Goal: Task Accomplishment & Management: Use online tool/utility

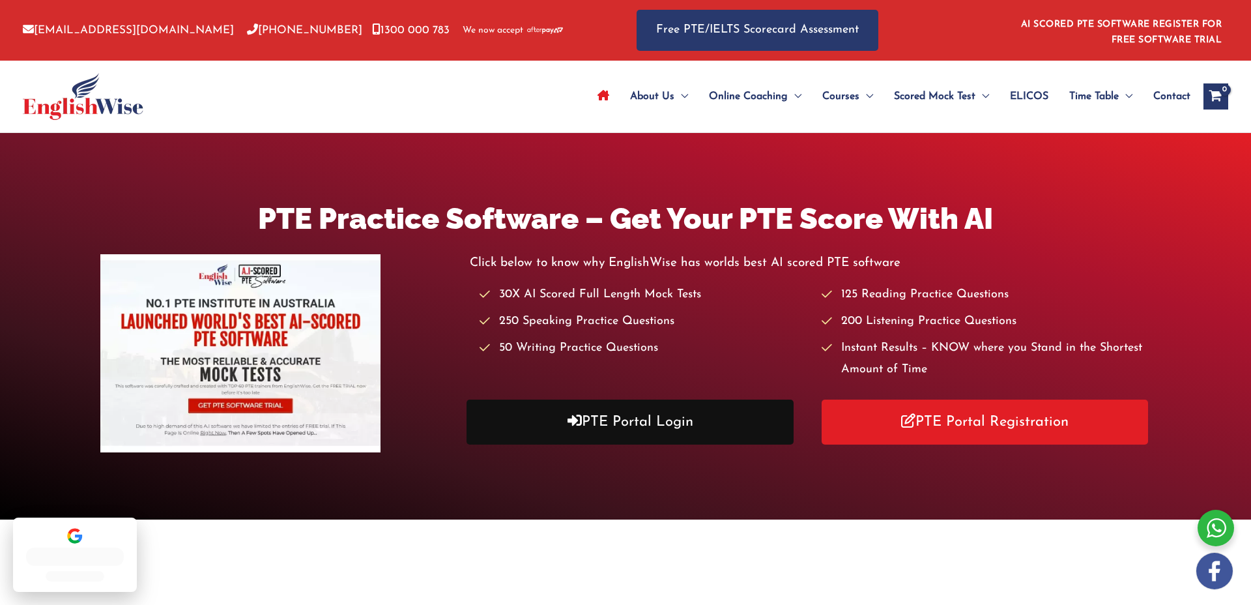
scroll to position [1, 0]
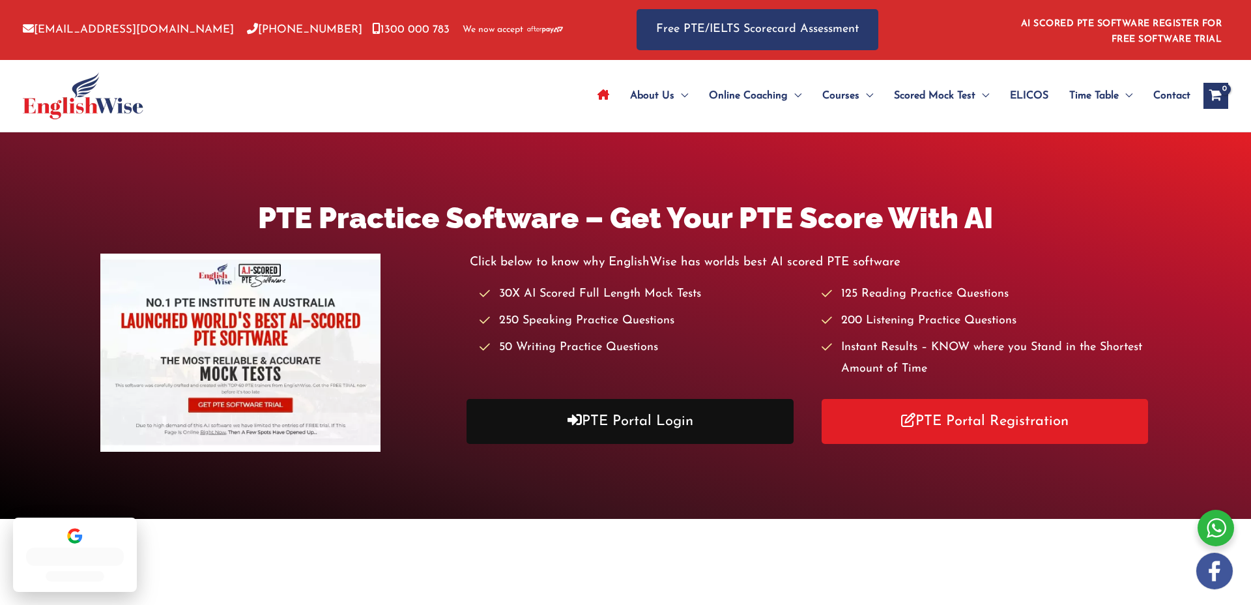
click at [655, 429] on link "PTE Portal Login" at bounding box center [630, 421] width 327 height 45
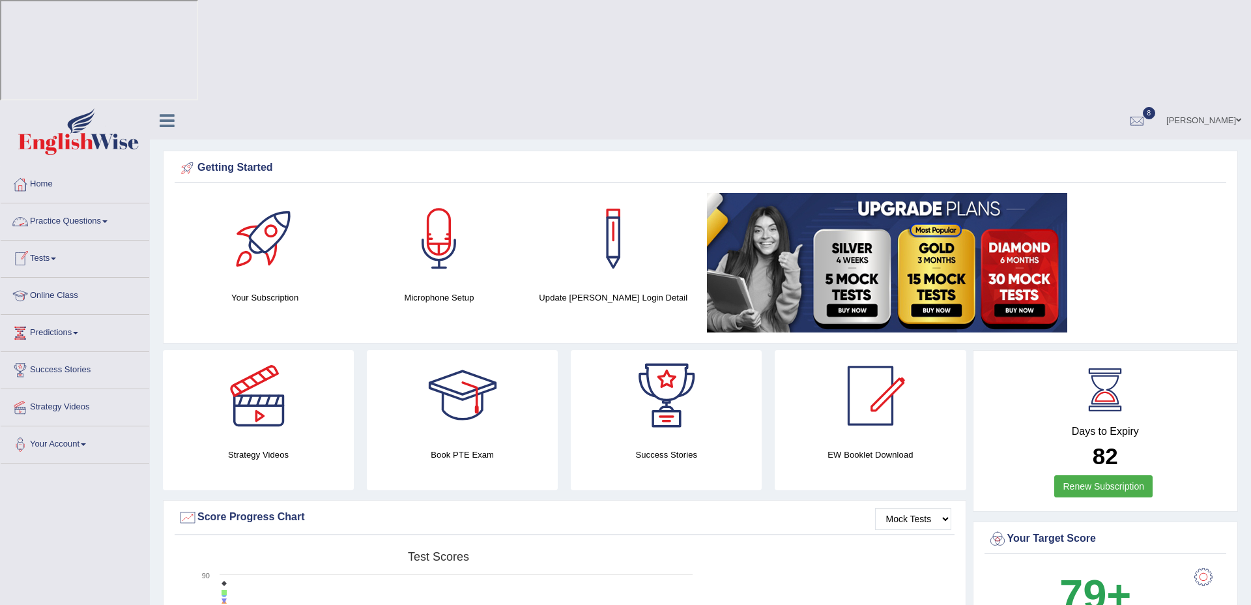
click at [42, 240] on link "Tests" at bounding box center [75, 256] width 149 height 33
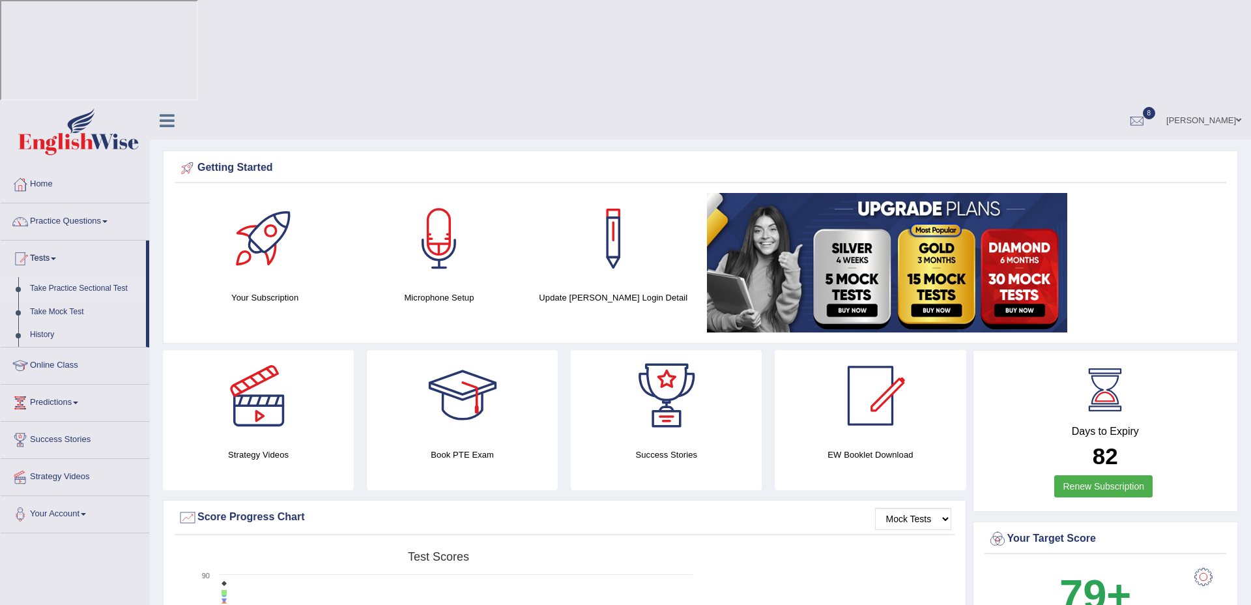
click at [75, 277] on link "Take Practice Sectional Test" at bounding box center [85, 288] width 122 height 23
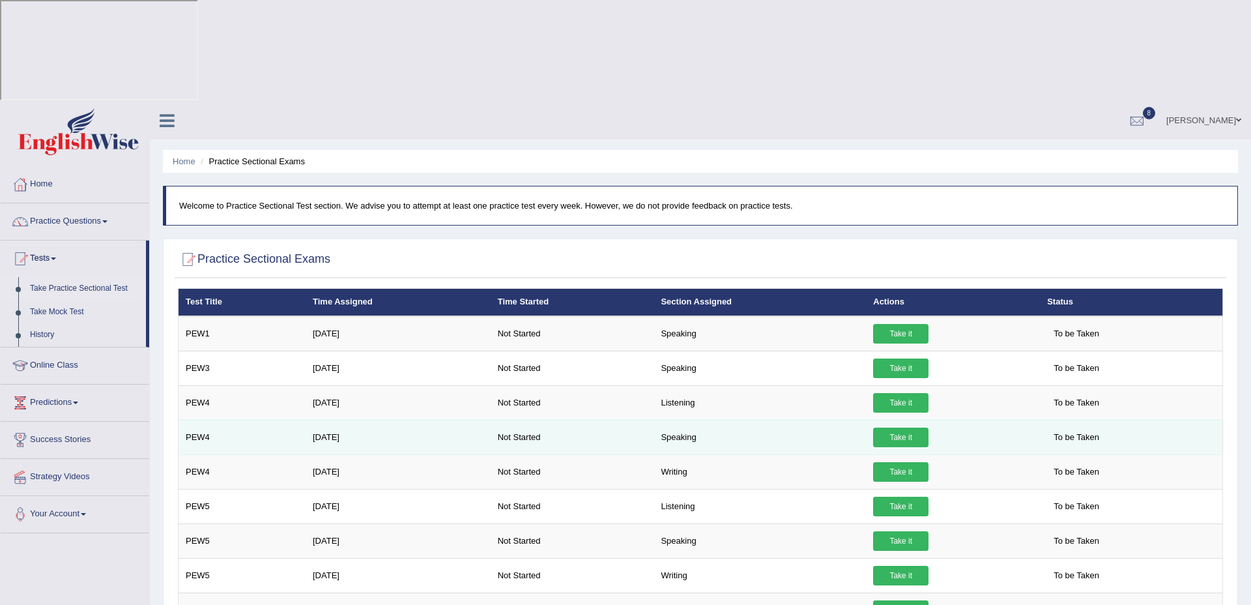
drag, startPoint x: 350, startPoint y: 333, endPoint x: 338, endPoint y: 332, distance: 12.4
click at [350, 420] on td "Aug 20, 2025" at bounding box center [398, 437] width 185 height 35
drag, startPoint x: 361, startPoint y: 335, endPoint x: 368, endPoint y: 335, distance: 7.2
click at [368, 420] on td "Aug 20, 2025" at bounding box center [398, 437] width 185 height 35
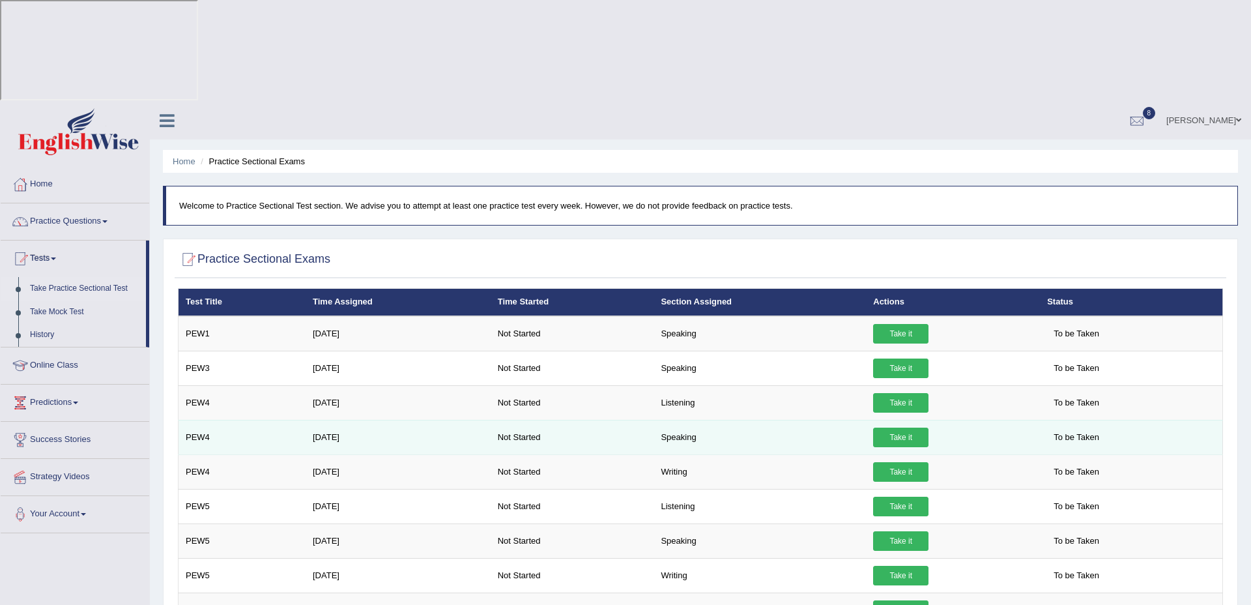
drag, startPoint x: 363, startPoint y: 334, endPoint x: 295, endPoint y: 336, distance: 67.8
click at [295, 420] on tr "PEW4 Aug 20, 2025 Not Started Speaking Take it To be Taken" at bounding box center [701, 437] width 1045 height 35
click at [295, 420] on td "PEW4" at bounding box center [243, 437] width 128 height 35
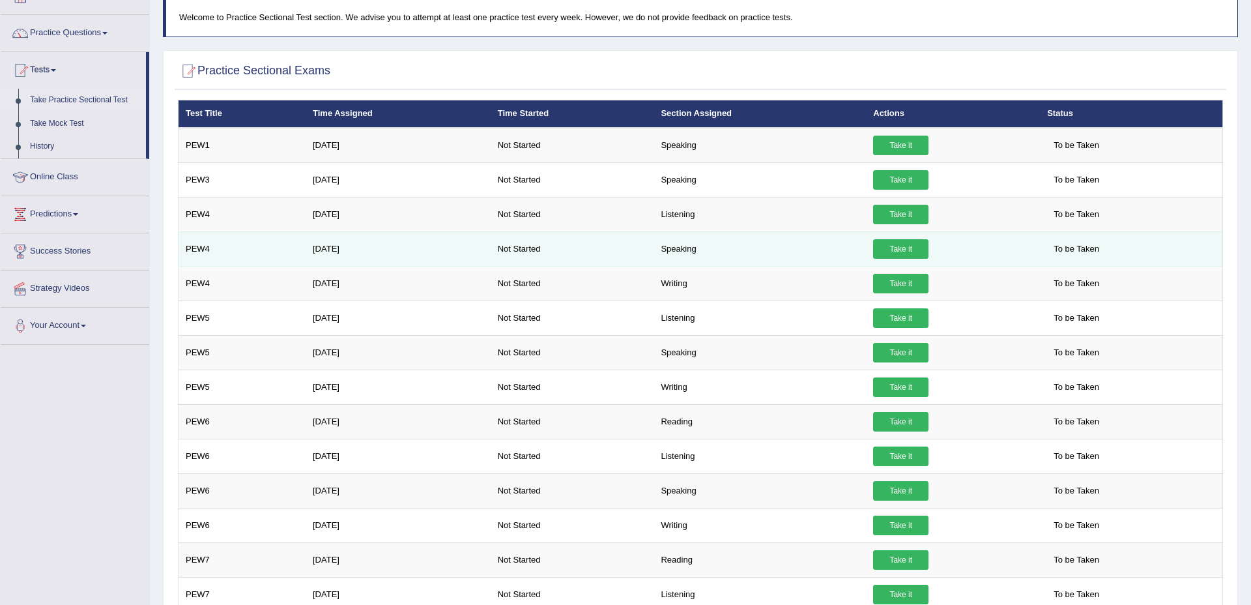
scroll to position [188, 0]
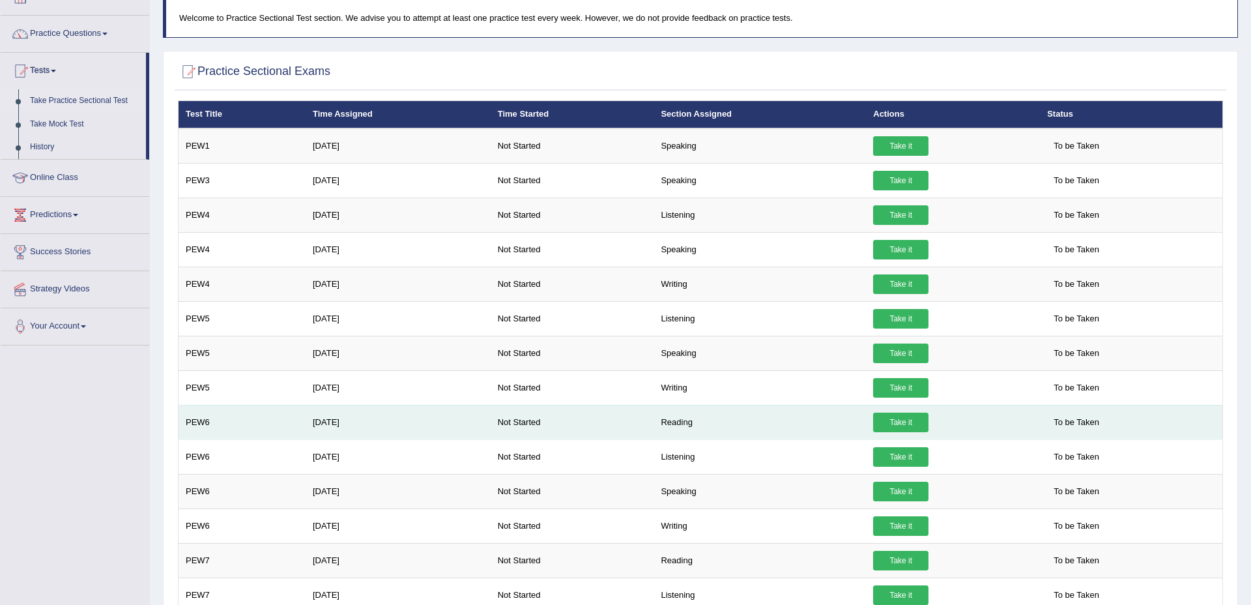
click at [908, 412] on link "Take it" at bounding box center [900, 422] width 55 height 20
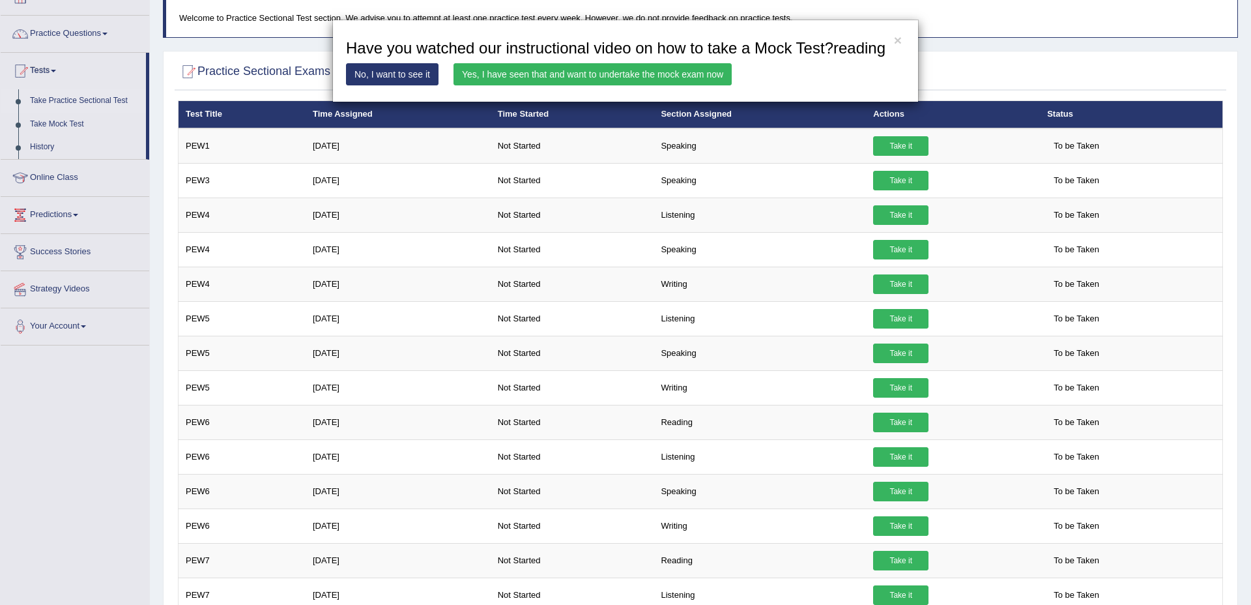
click at [558, 85] on link "Yes, I have seen that and want to undertake the mock exam now" at bounding box center [593, 74] width 278 height 22
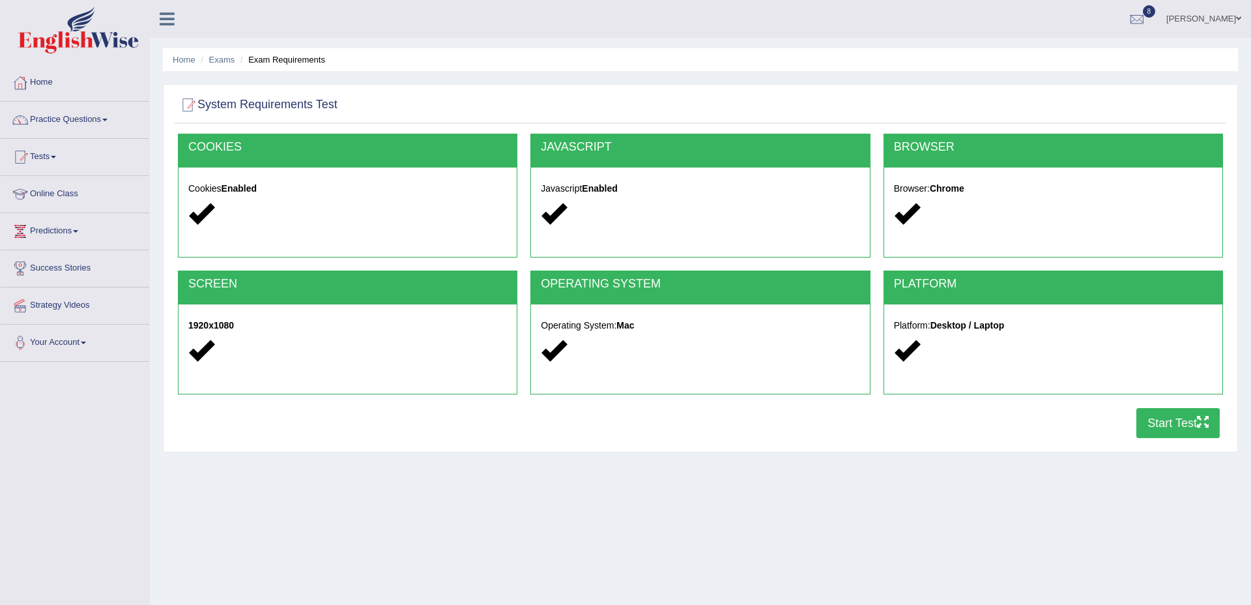
click at [1185, 434] on button "Start Test" at bounding box center [1177, 423] width 83 height 30
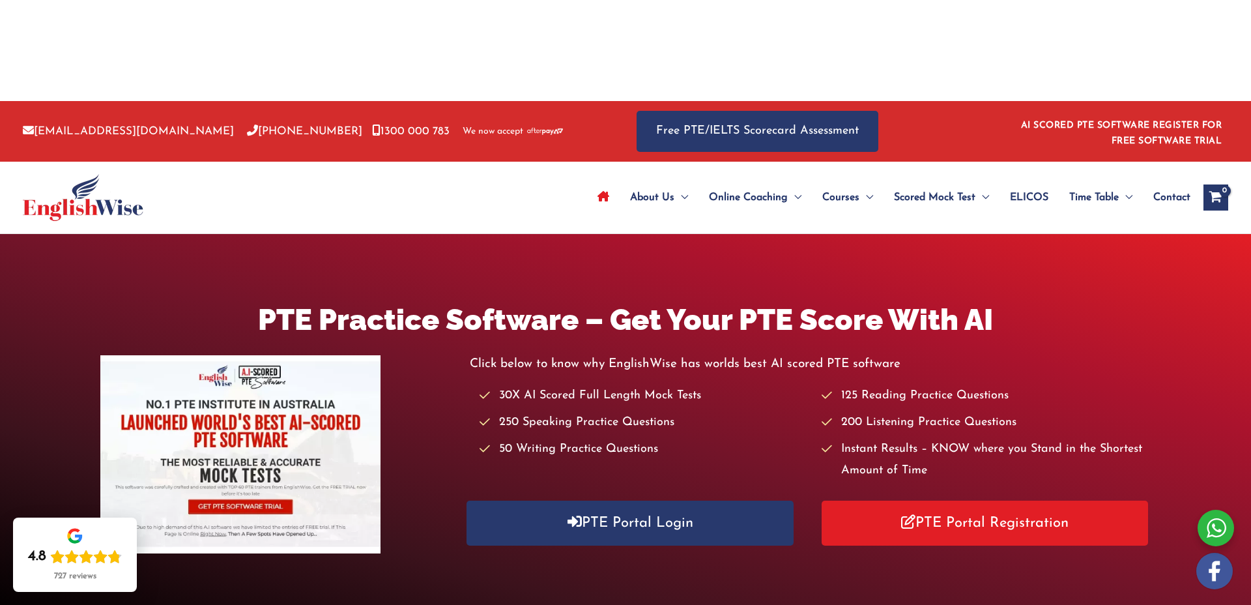
click at [543, 500] on link "PTE Portal Login" at bounding box center [630, 522] width 327 height 45
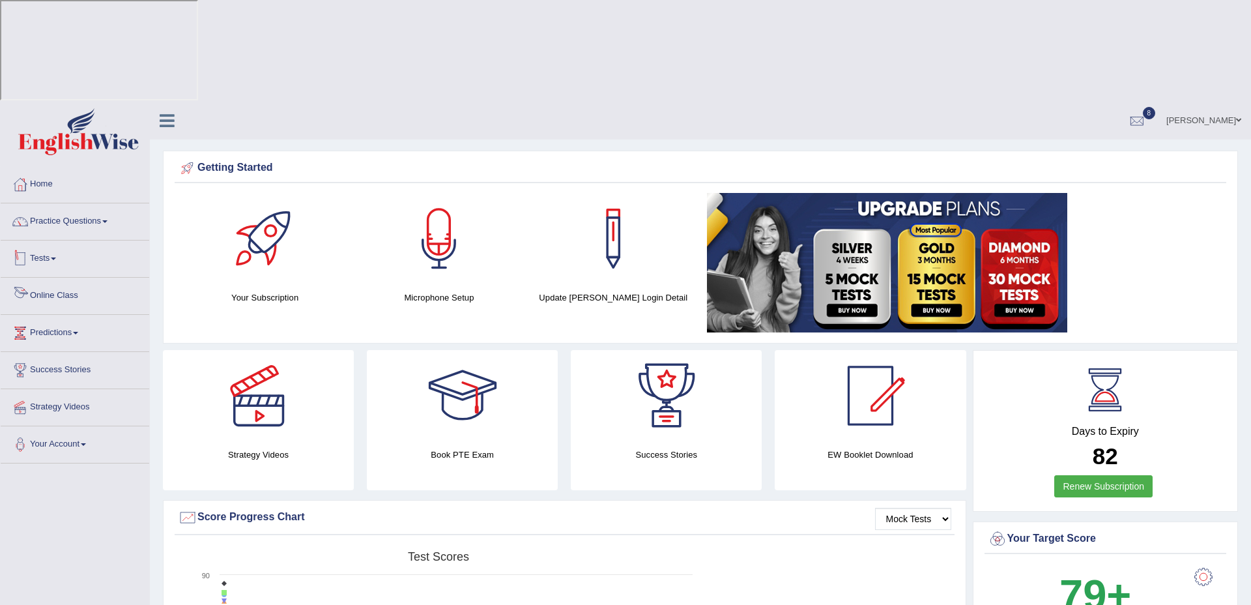
click at [55, 240] on link "Tests" at bounding box center [75, 256] width 149 height 33
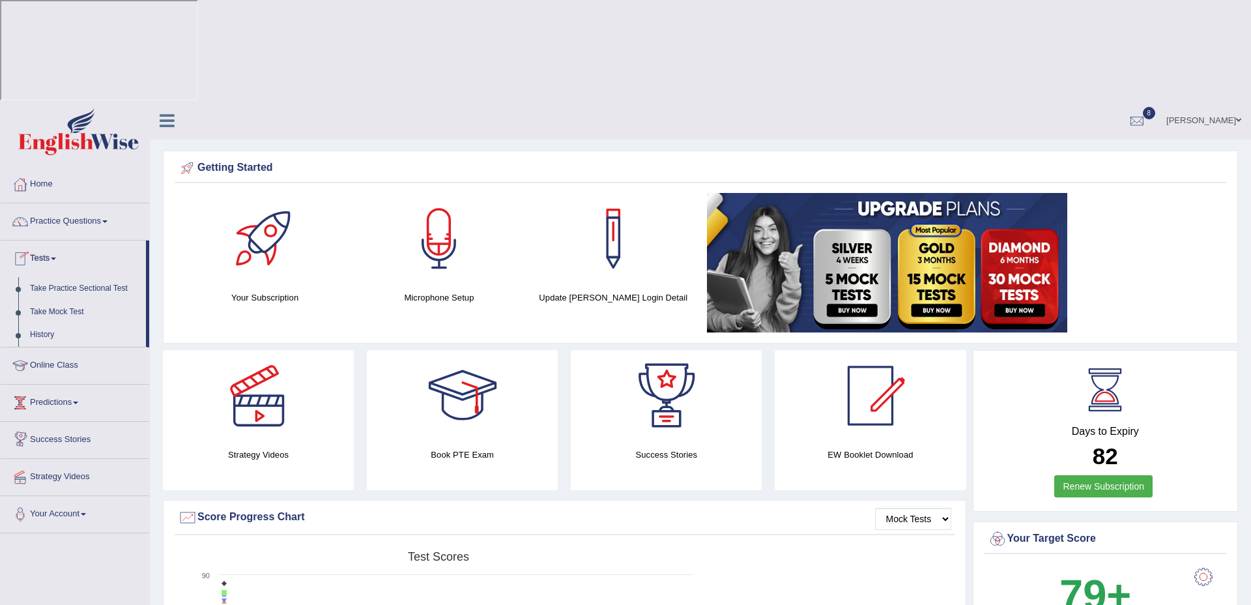
click at [46, 323] on link "History" at bounding box center [85, 334] width 122 height 23
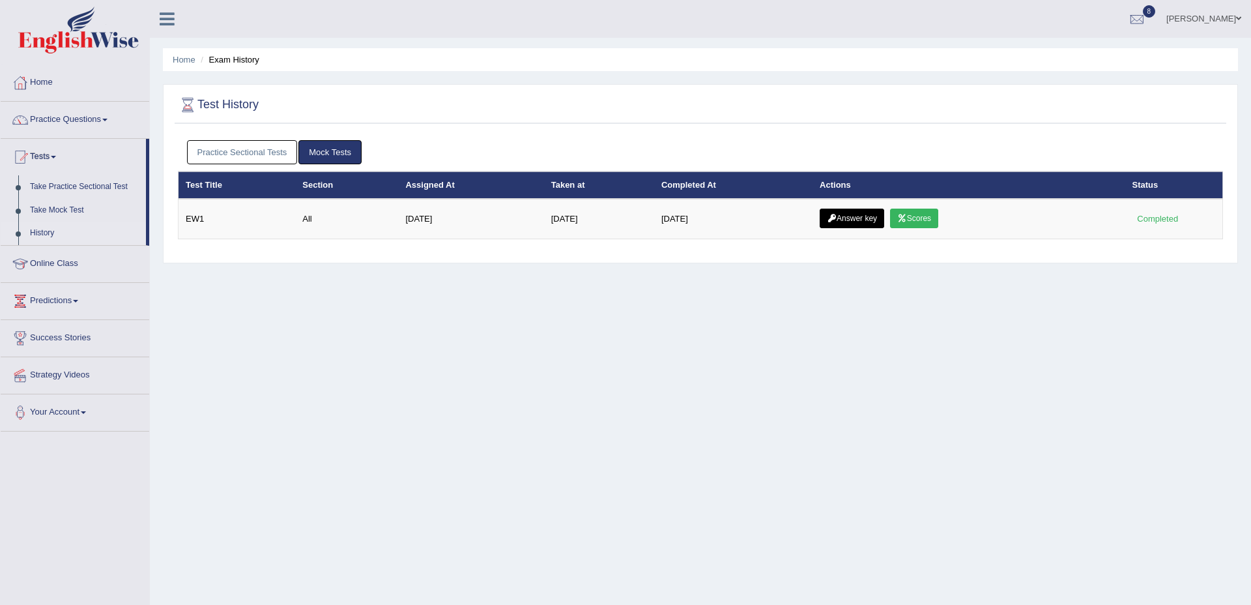
click at [259, 149] on link "Practice Sectional Tests" at bounding box center [242, 152] width 111 height 24
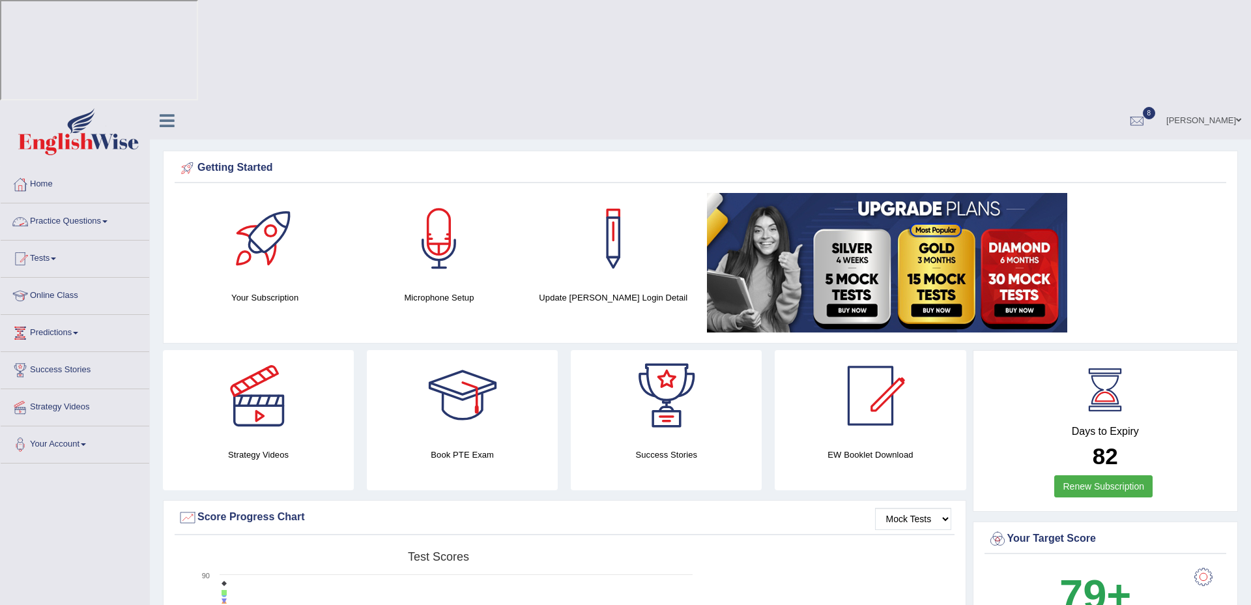
click at [74, 203] on link "Practice Questions" at bounding box center [75, 219] width 149 height 33
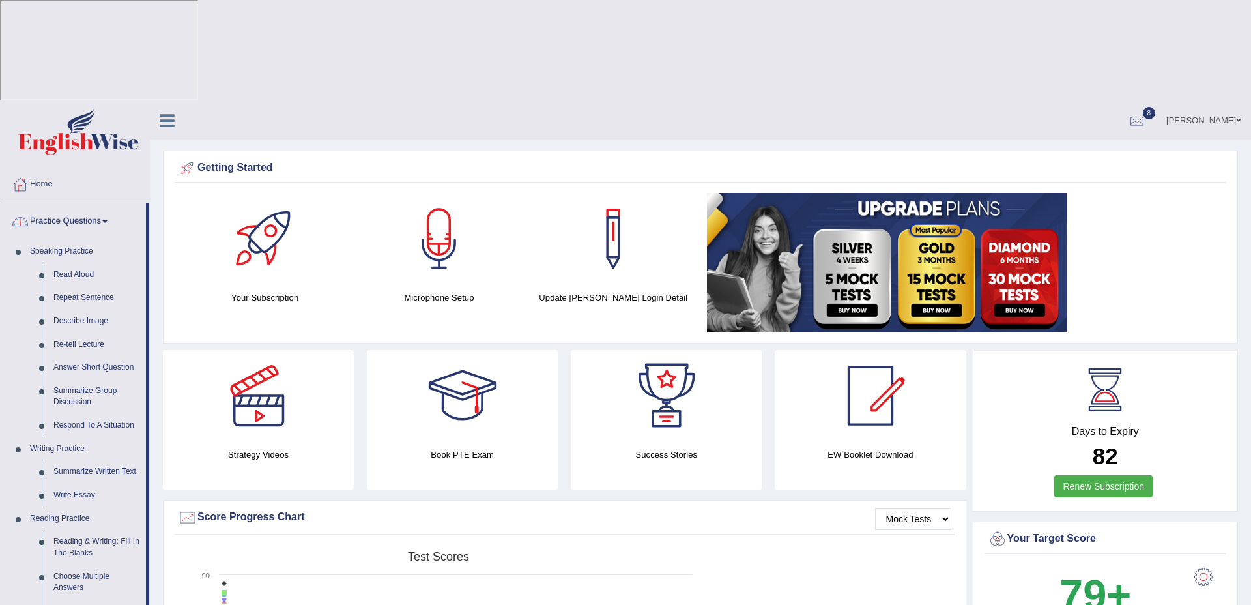
click at [94, 203] on link "Practice Questions" at bounding box center [73, 219] width 145 height 33
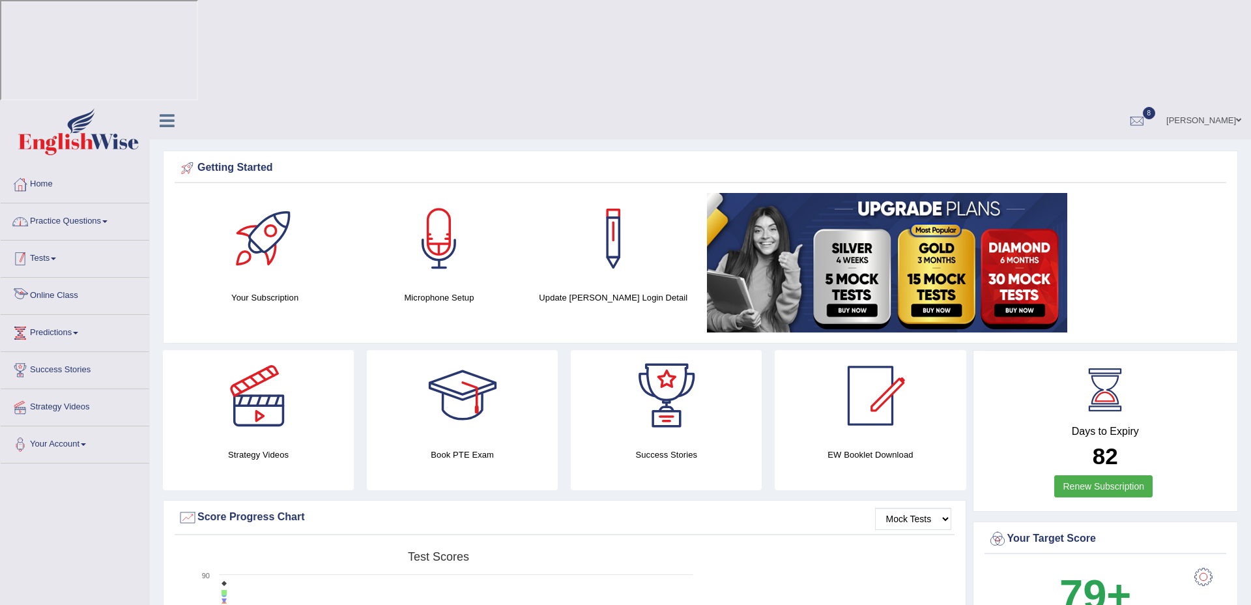
click at [61, 240] on link "Tests" at bounding box center [75, 256] width 149 height 33
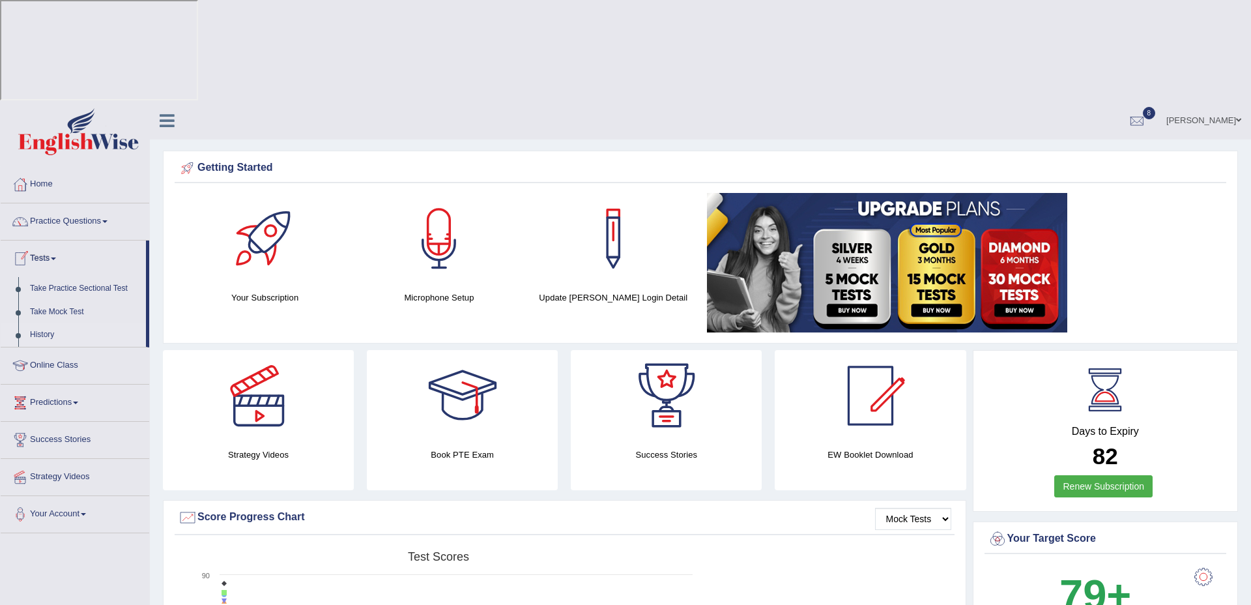
click at [41, 323] on link "History" at bounding box center [85, 334] width 122 height 23
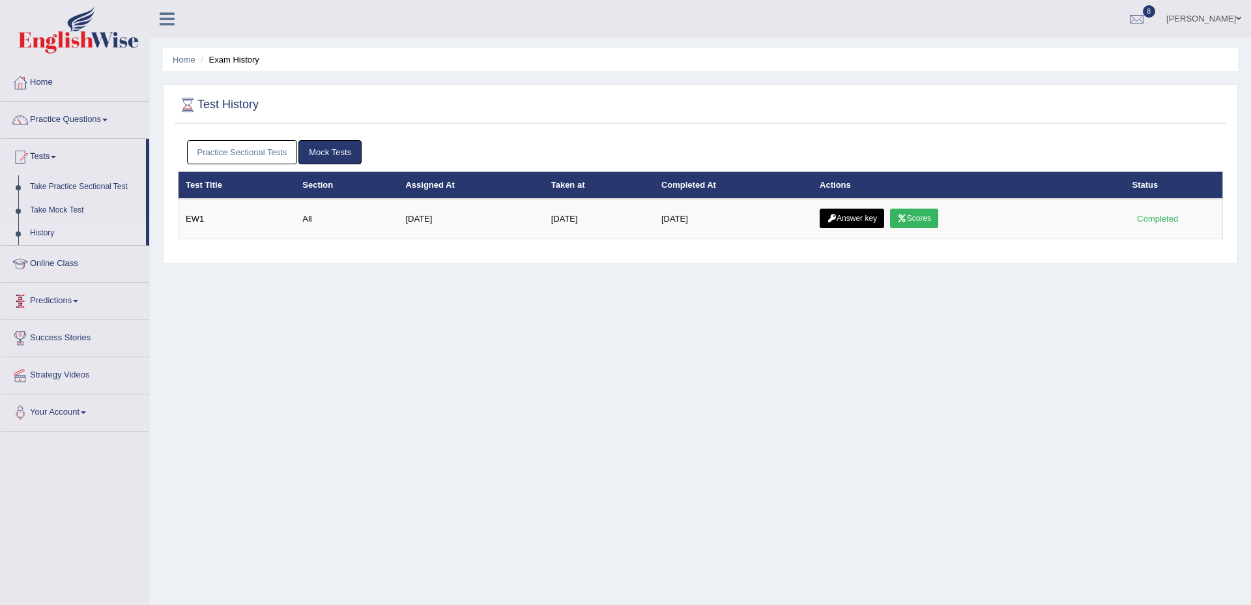
click at [268, 163] on link "Practice Sectional Tests" at bounding box center [242, 152] width 111 height 24
